Goal: Task Accomplishment & Management: Use online tool/utility

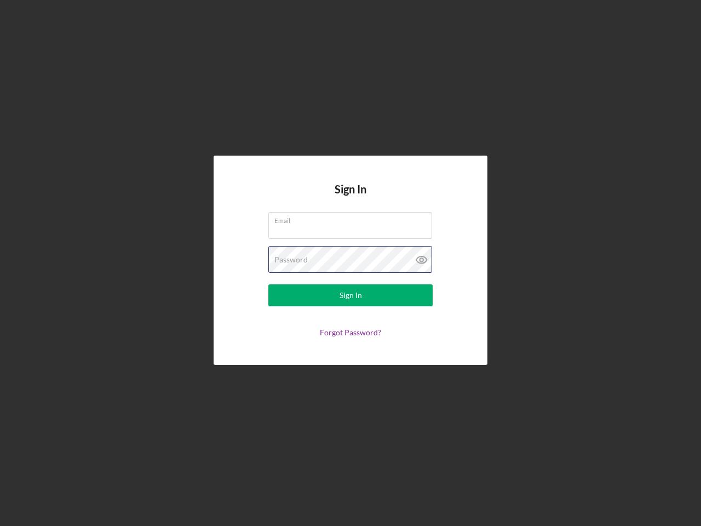
click at [351, 263] on div "Password" at bounding box center [350, 259] width 164 height 27
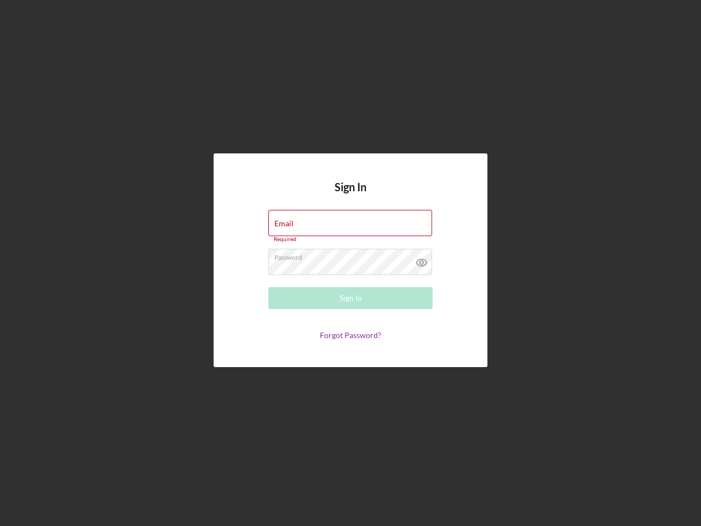
click at [422, 260] on icon at bounding box center [421, 262] width 27 height 27
